Goal: Find specific page/section: Find specific page/section

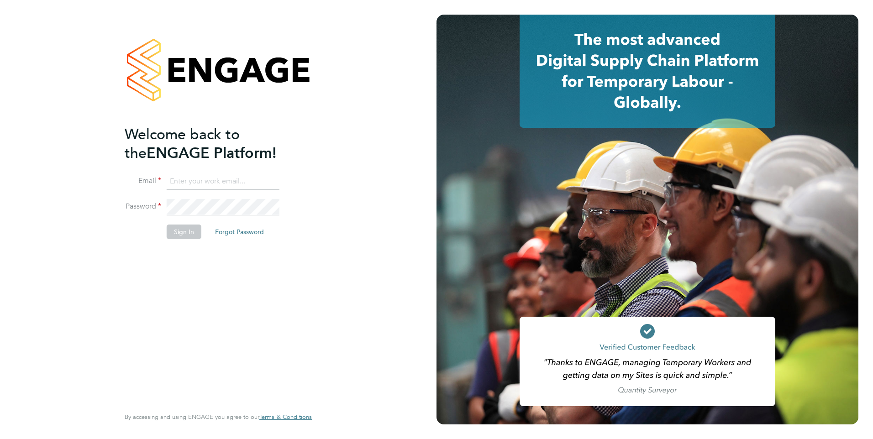
type input "chris.roper@ncclondon.ac.uk"
click at [176, 227] on button "Sign In" at bounding box center [184, 232] width 35 height 15
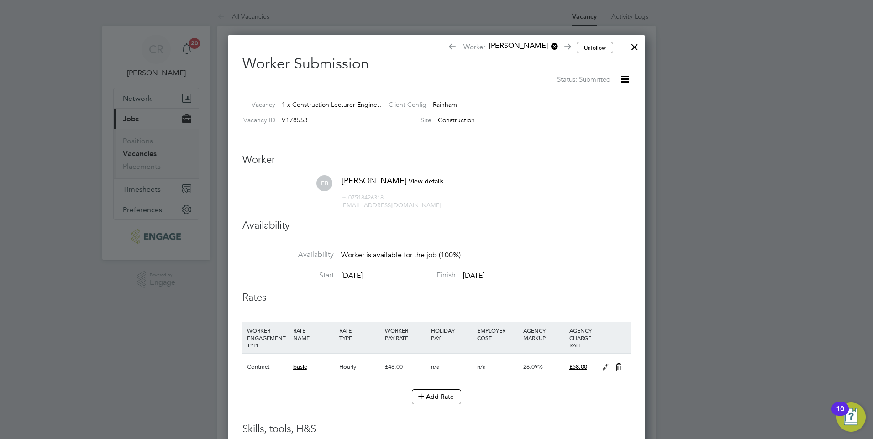
click at [636, 47] on div at bounding box center [635, 45] width 16 height 16
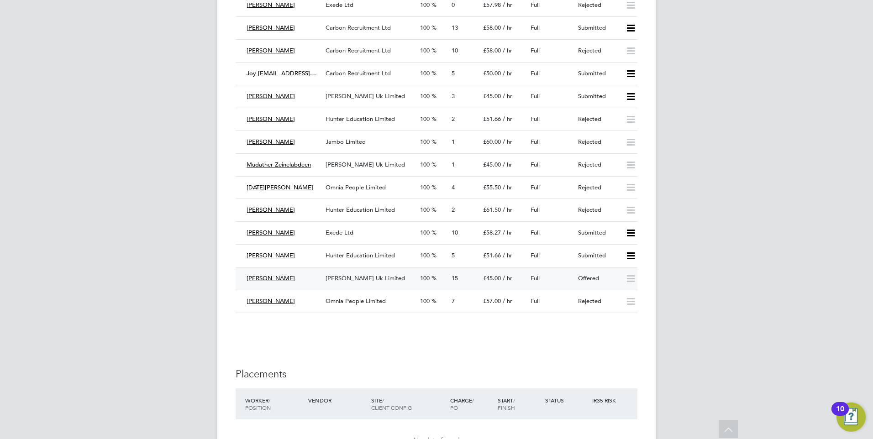
click at [335, 277] on span "[PERSON_NAME] Uk Limited" at bounding box center [365, 278] width 79 height 8
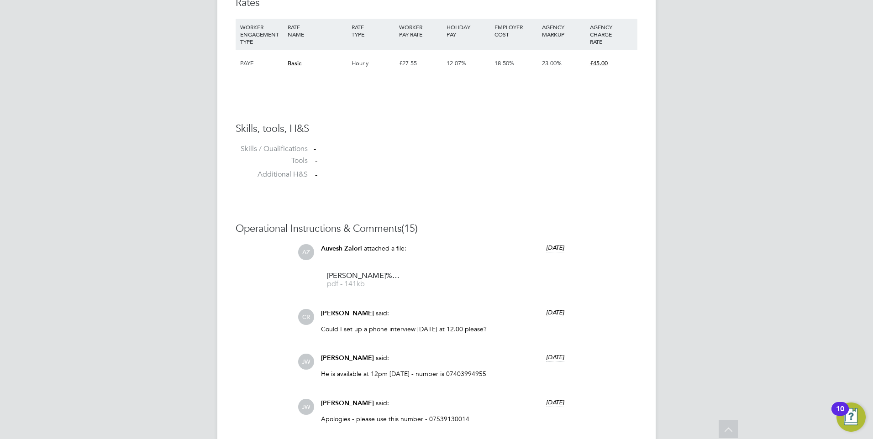
drag, startPoint x: 344, startPoint y: 283, endPoint x: 310, endPoint y: 275, distance: 34.6
click at [310, 275] on div "AZ Auvesh Zalori attached a file: [DATE] [PERSON_NAME]%20Ahmed%20-%20MH%20CV.cl…" at bounding box center [468, 269] width 340 height 51
click at [373, 273] on li "[PERSON_NAME]%20Ahmed%20-%20MH%20CV.cleaned pdf - 141kb" at bounding box center [362, 280] width 82 height 31
click at [354, 279] on span "[PERSON_NAME]%20Ahmed%20-%20MH%20CV.cleaned" at bounding box center [363, 276] width 73 height 7
